Goal: Find specific page/section: Find specific page/section

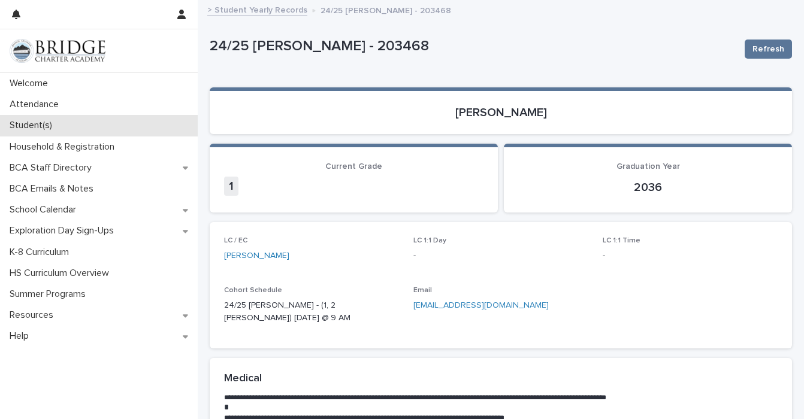
click at [55, 120] on p "Student(s)" at bounding box center [33, 125] width 57 height 11
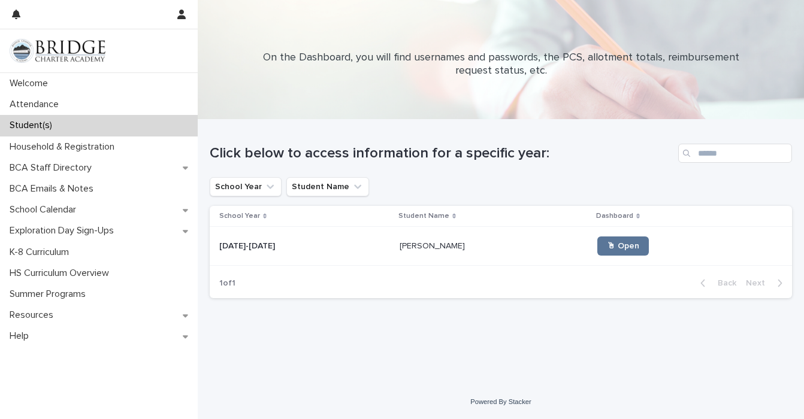
click at [407, 244] on p "[PERSON_NAME]" at bounding box center [434, 245] width 68 height 13
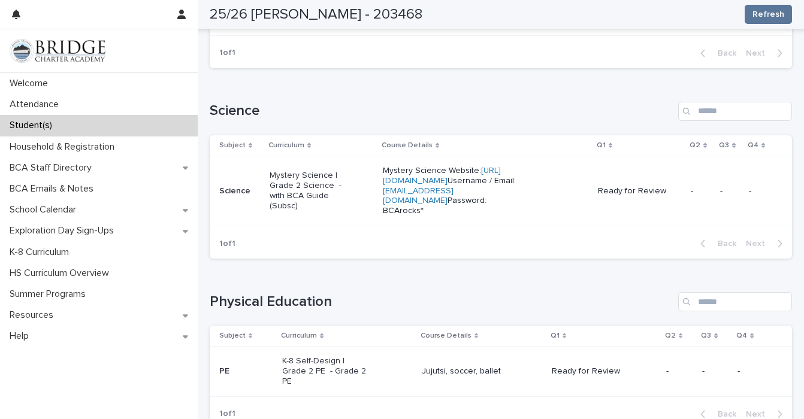
scroll to position [809, 0]
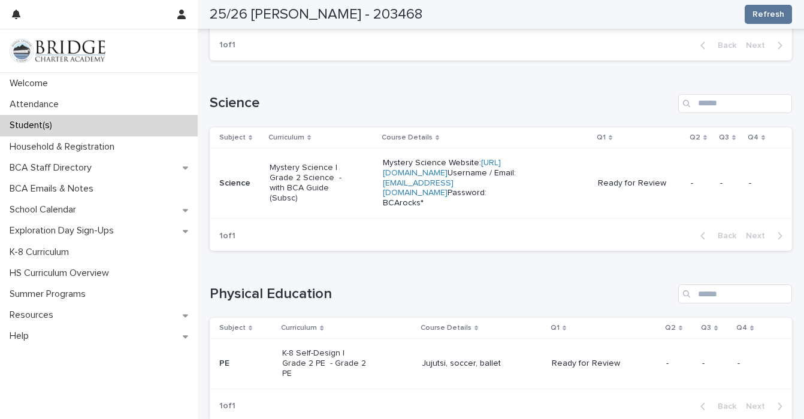
click at [503, 204] on p "Mystery Science Website: [URL][DOMAIN_NAME] Username / Email: [EMAIL_ADDRESS][D…" at bounding box center [468, 183] width 171 height 50
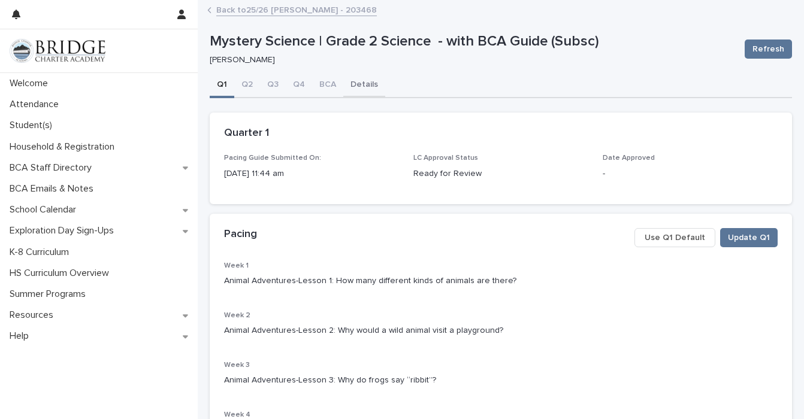
click at [365, 83] on button "Details" at bounding box center [364, 85] width 42 height 25
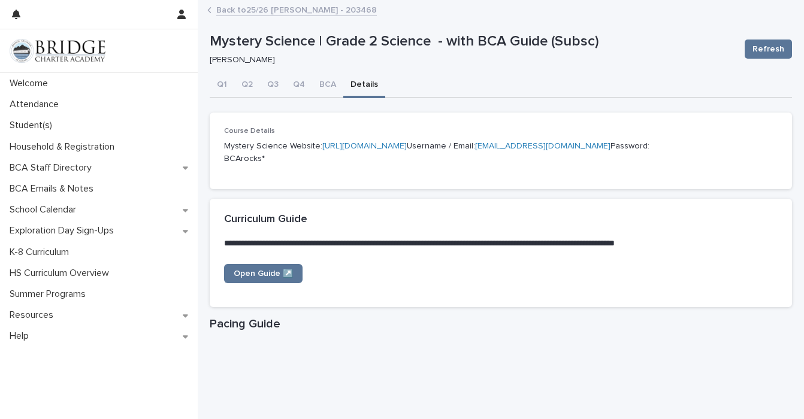
click at [322, 150] on link "[URL][DOMAIN_NAME]" at bounding box center [364, 146] width 84 height 8
